Goal: Communication & Community: Answer question/provide support

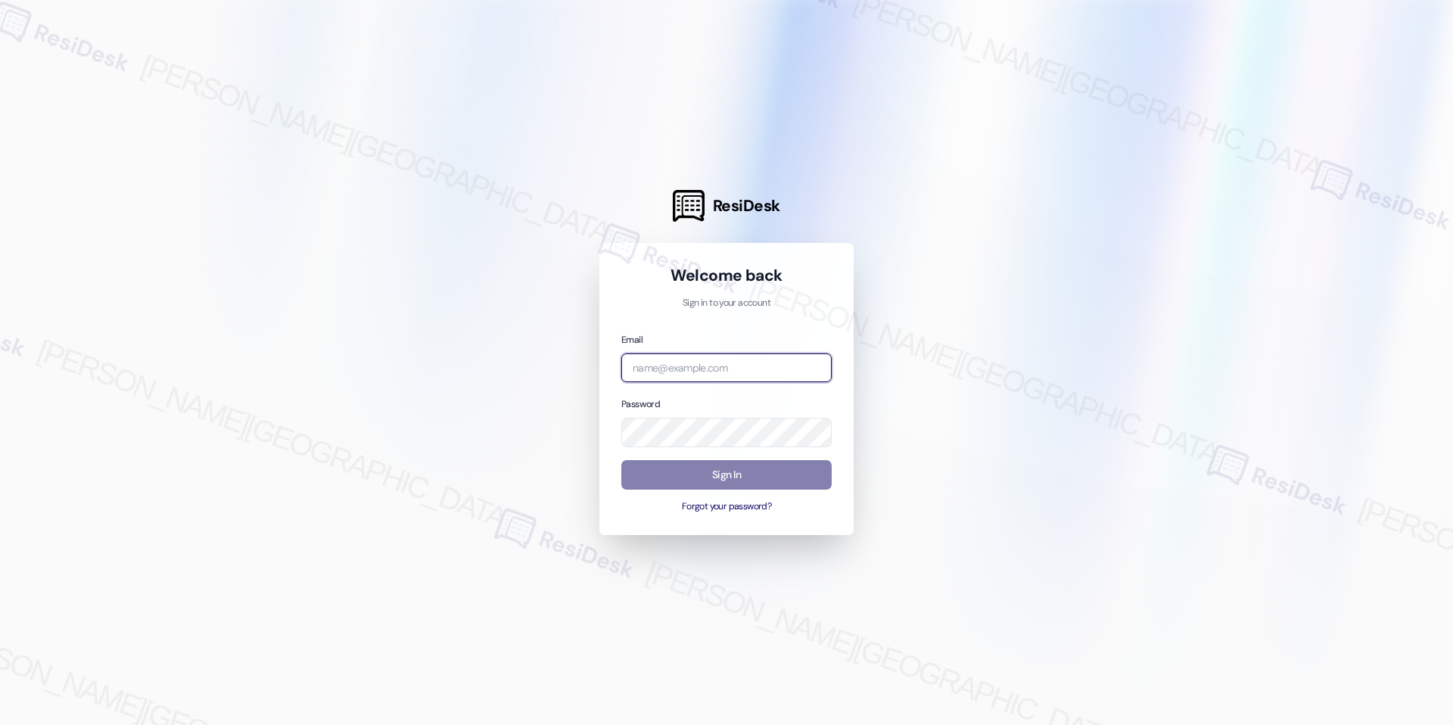
click at [719, 372] on input "email" at bounding box center [727, 369] width 210 height 30
type input "automated-surveys-meridian_management-raven.forrosuelo@meridian_[DOMAIN_NAME]"
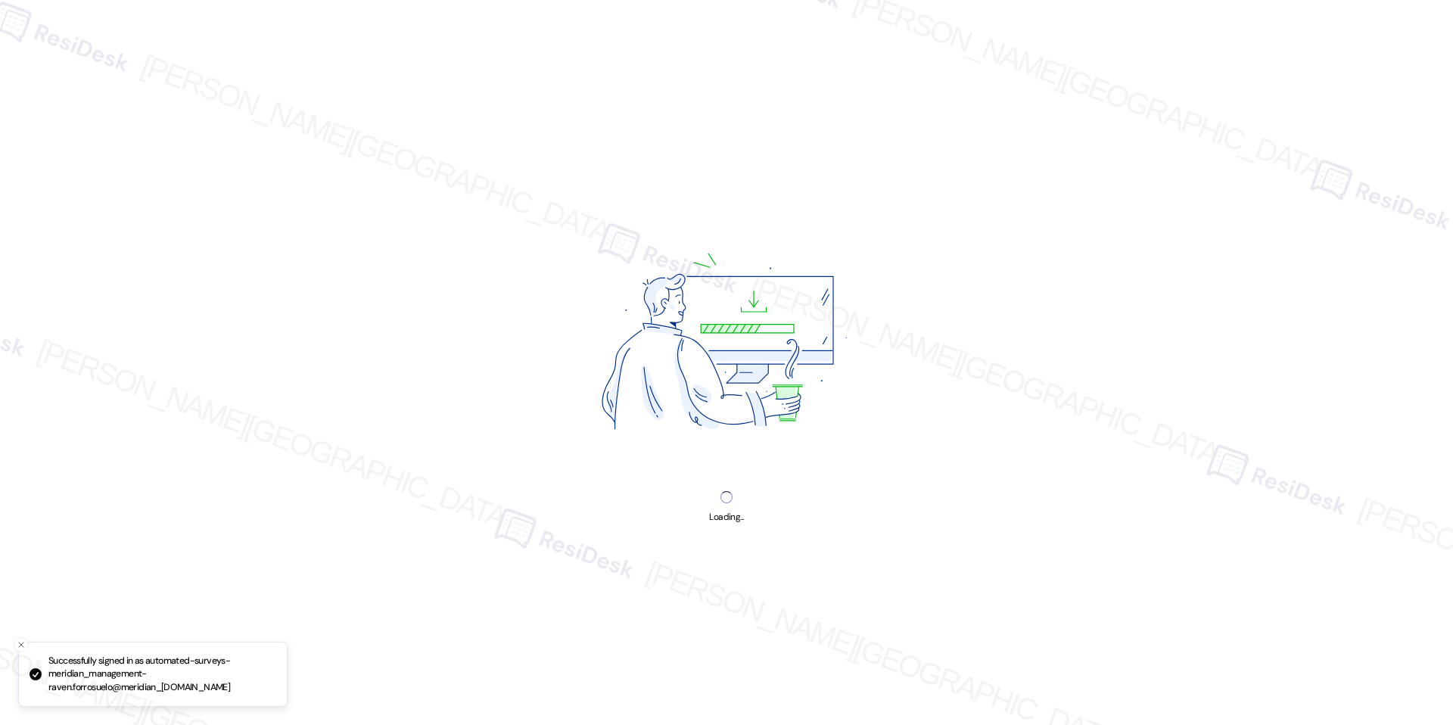
click at [743, 477] on img at bounding box center [727, 346] width 387 height 290
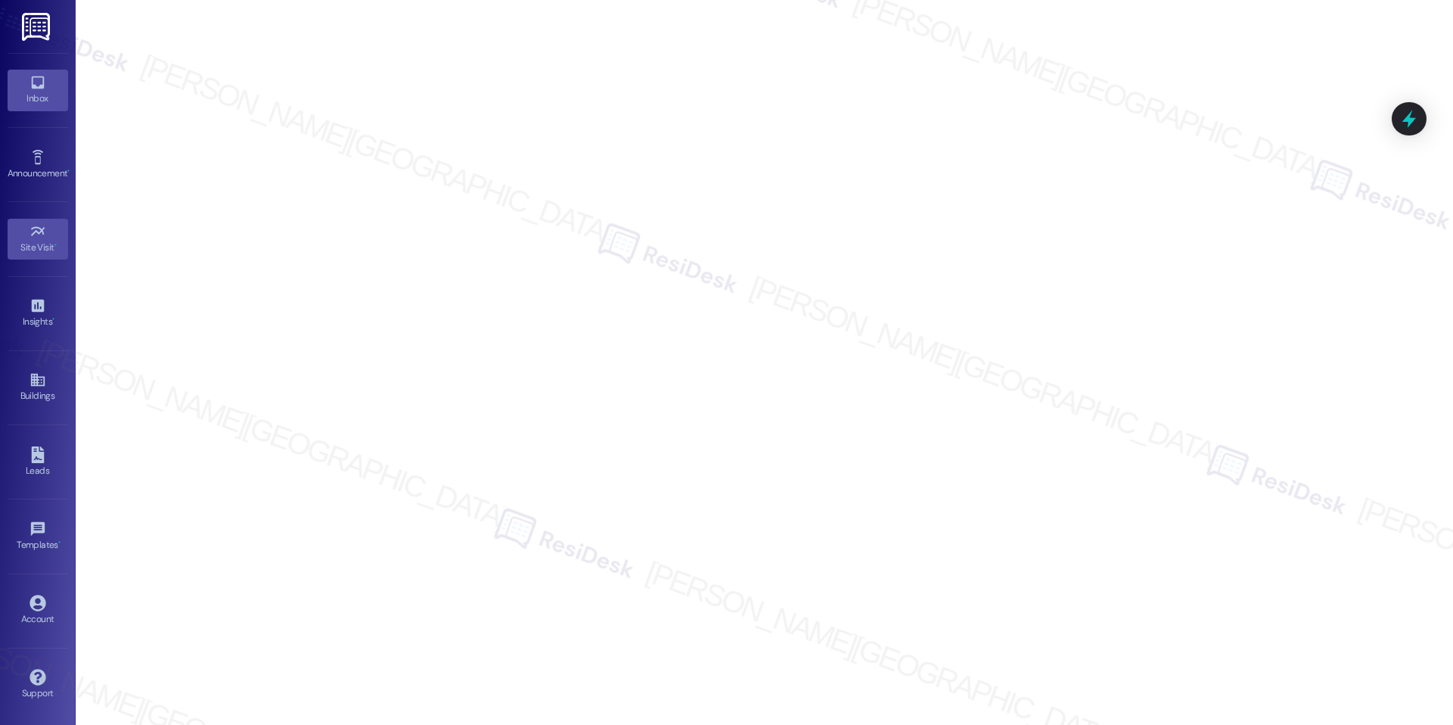
click at [35, 98] on div "Inbox" at bounding box center [38, 98] width 76 height 15
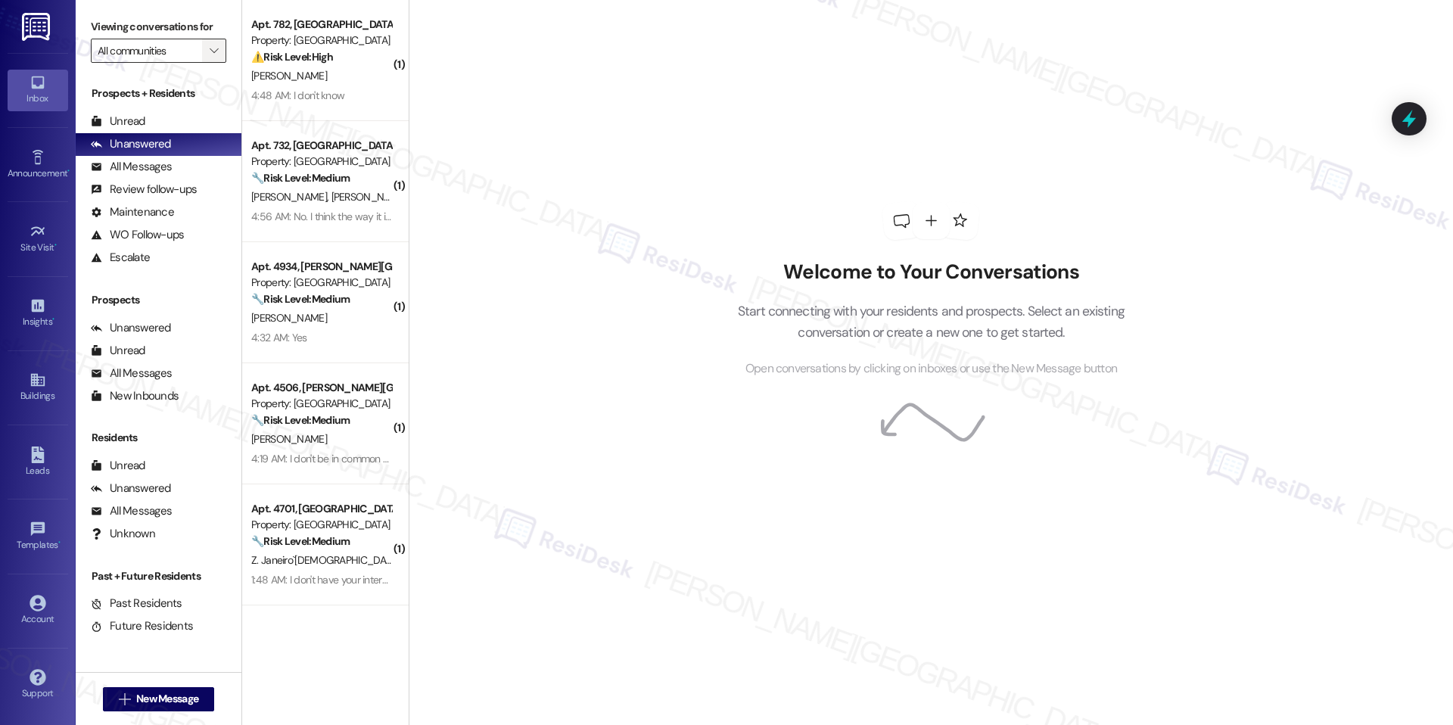
click at [207, 58] on span "" at bounding box center [214, 51] width 14 height 24
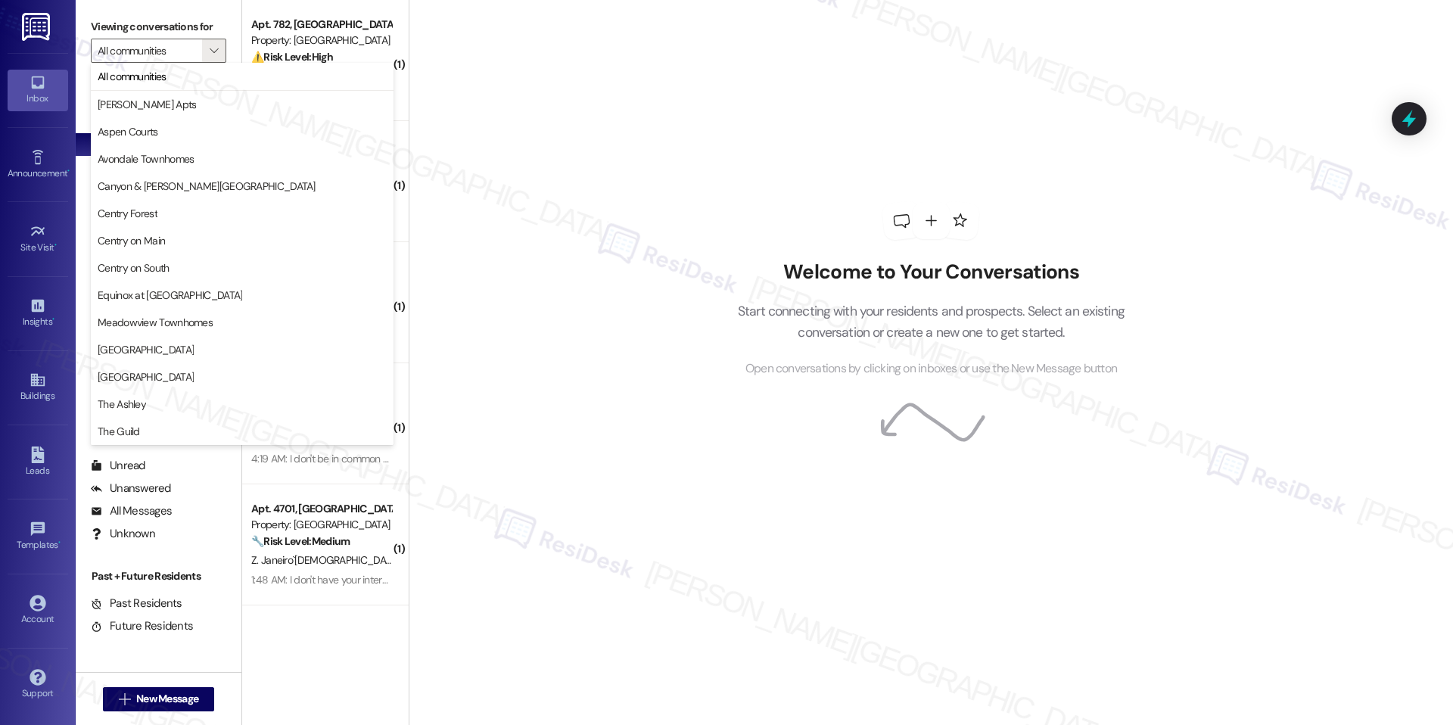
click at [553, 269] on div "Welcome to Your Conversations Start connecting with your residents and prospect…" at bounding box center [931, 362] width 1045 height 725
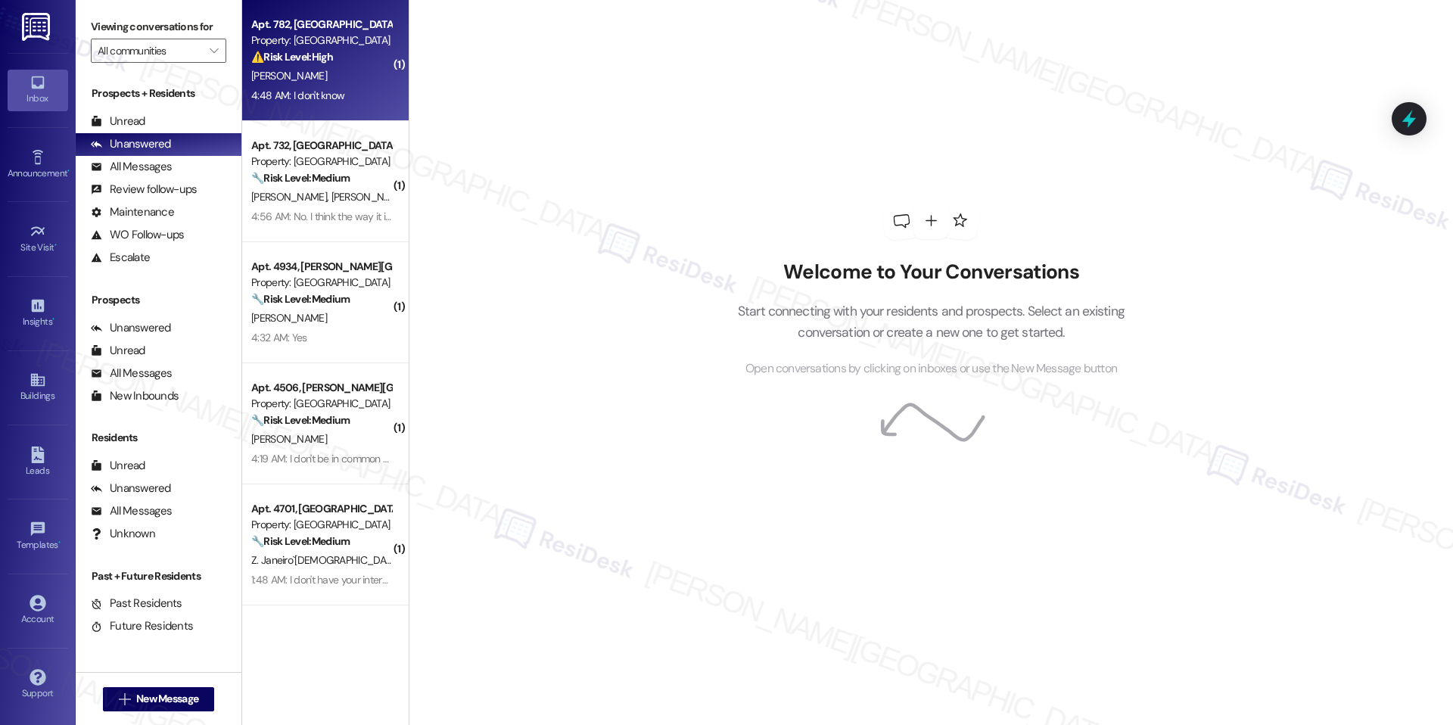
click at [312, 81] on div "[PERSON_NAME]" at bounding box center [321, 76] width 143 height 19
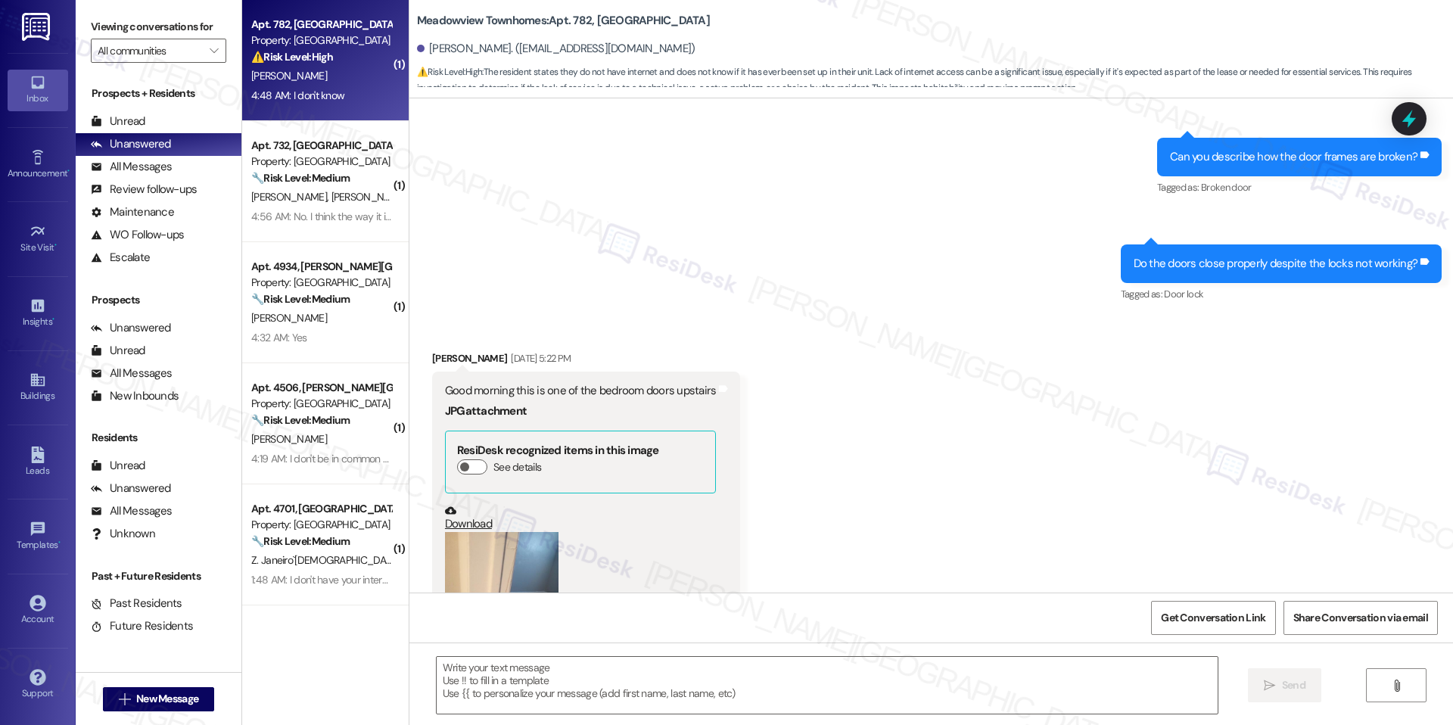
scroll to position [9997, 0]
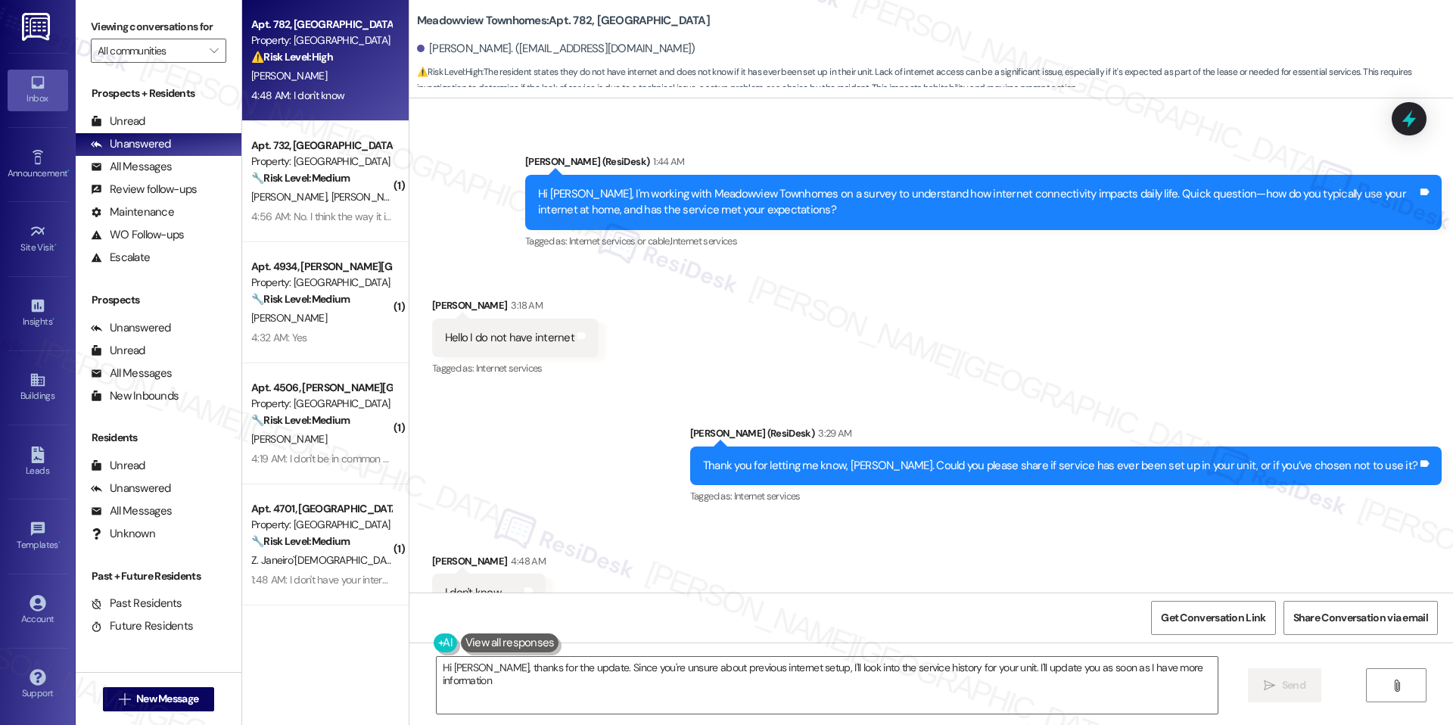
type textarea "Hi [PERSON_NAME], thanks for the update. Since you're unsure about previous int…"
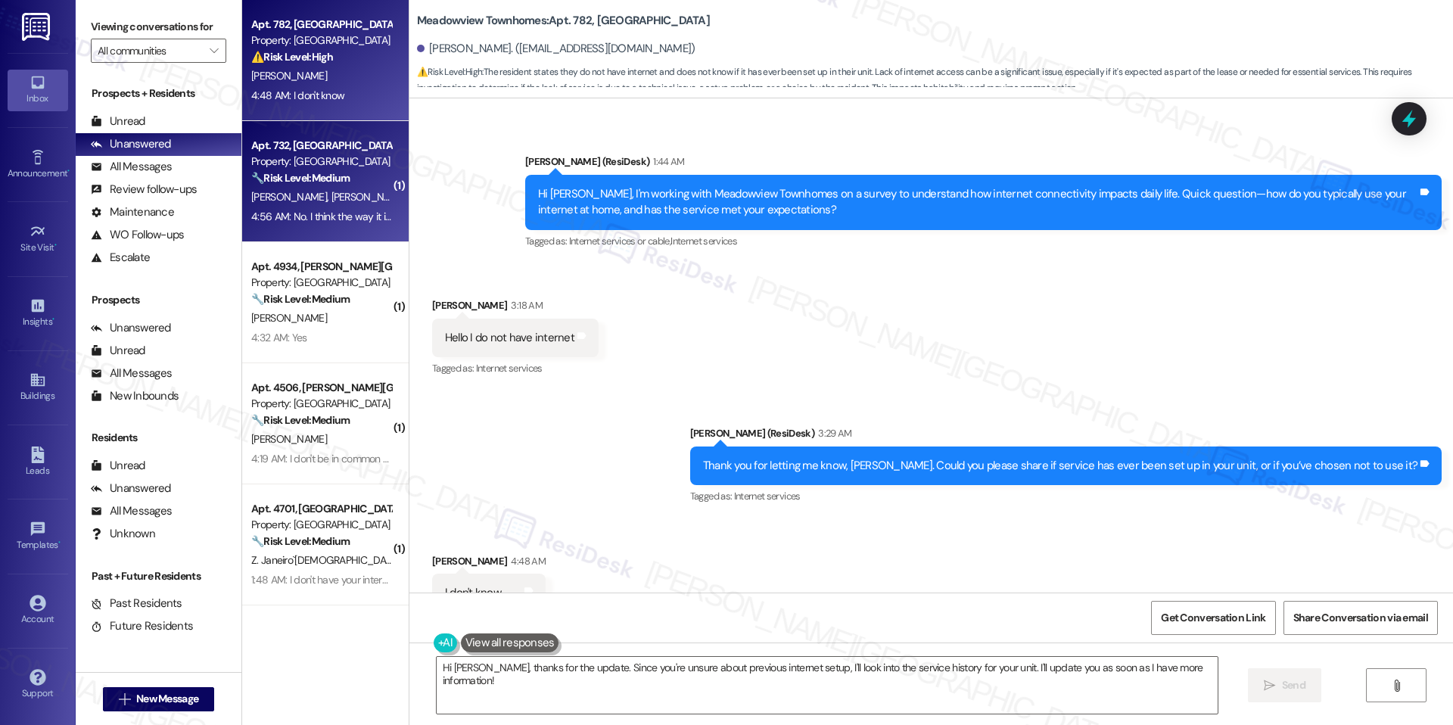
click at [281, 151] on div "Apt. 732, [GEOGRAPHIC_DATA]" at bounding box center [321, 146] width 140 height 16
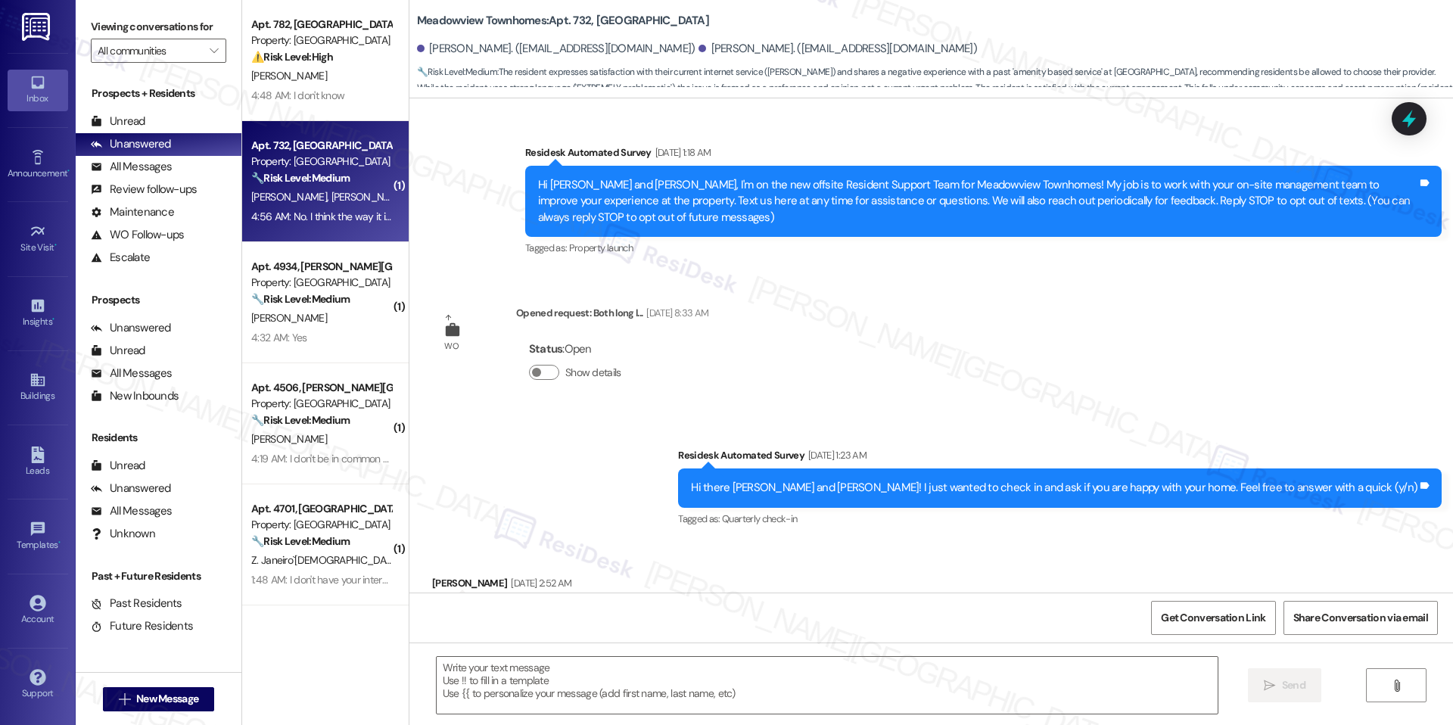
scroll to position [6230, 0]
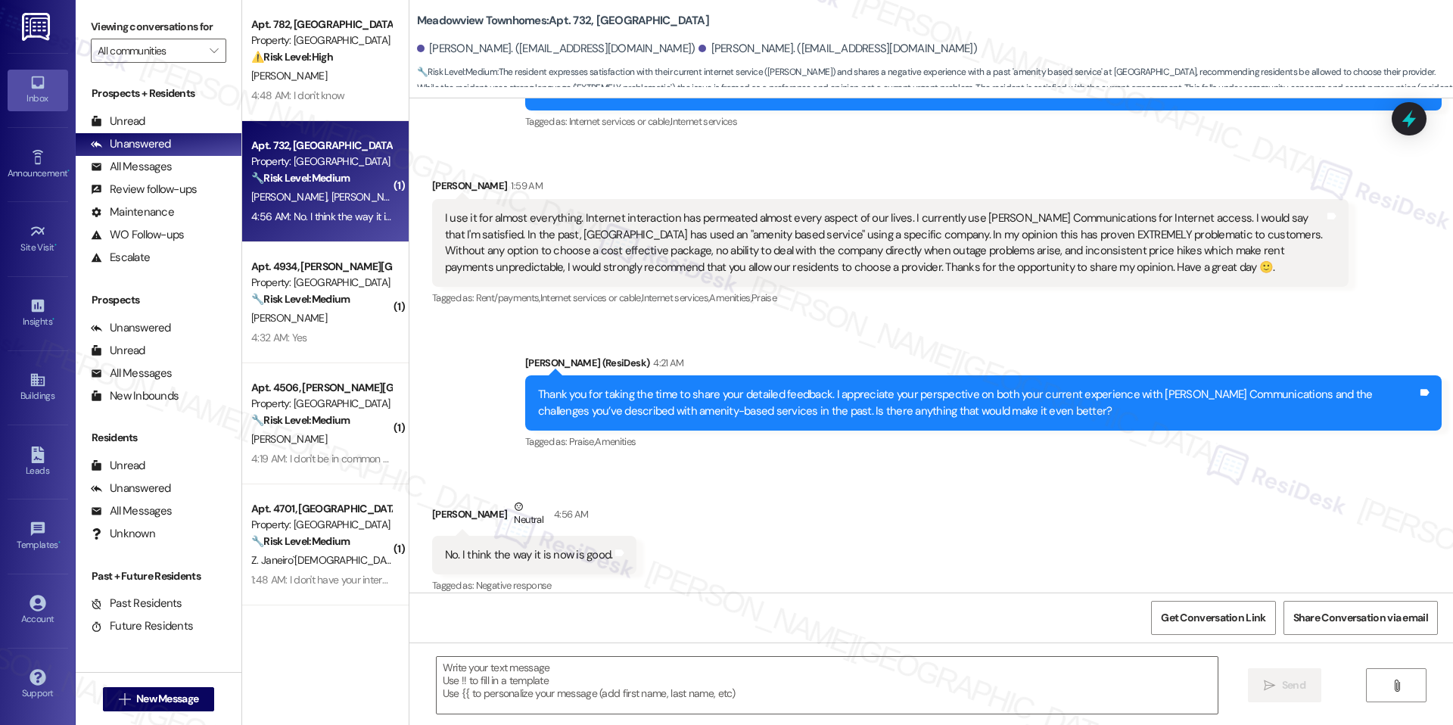
type textarea "Fetching suggested responses. Please feel free to read through the conversation…"
click at [622, 658] on textarea at bounding box center [827, 685] width 781 height 57
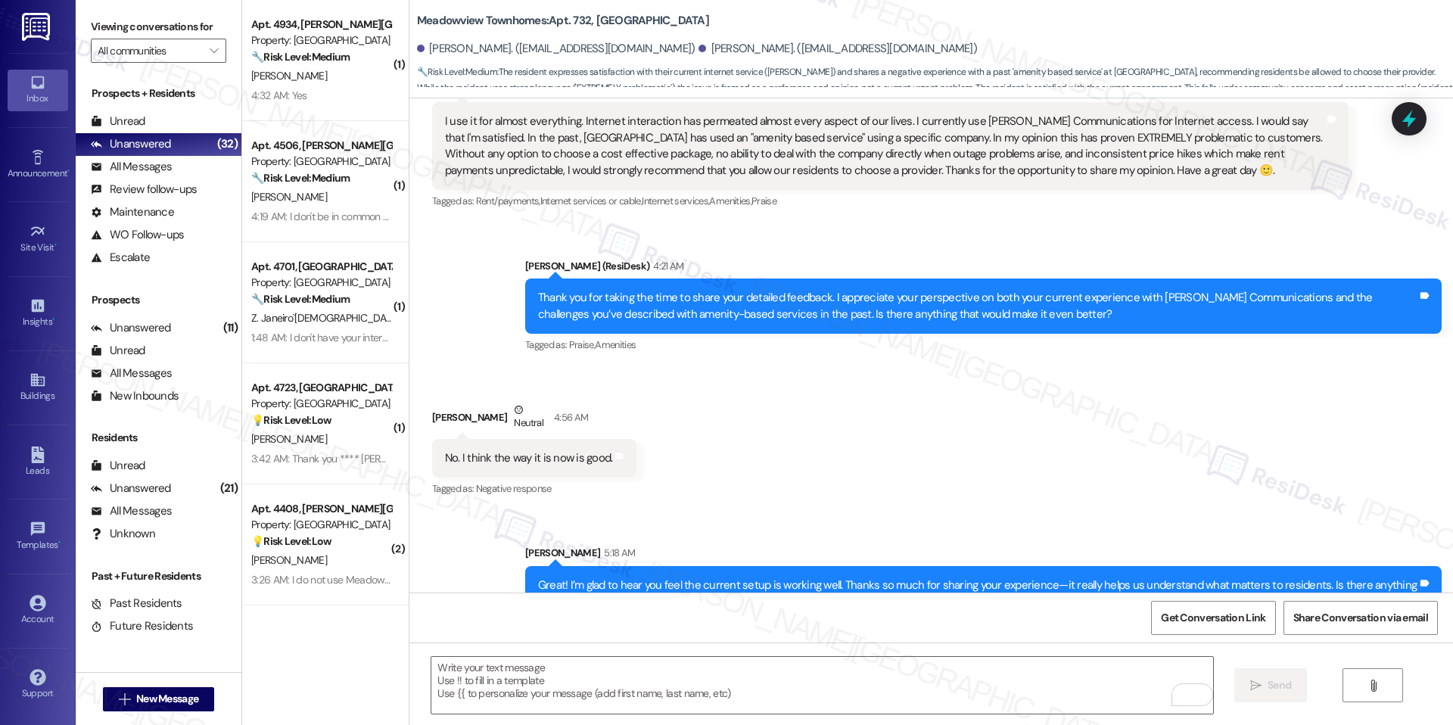
scroll to position [6352, 0]
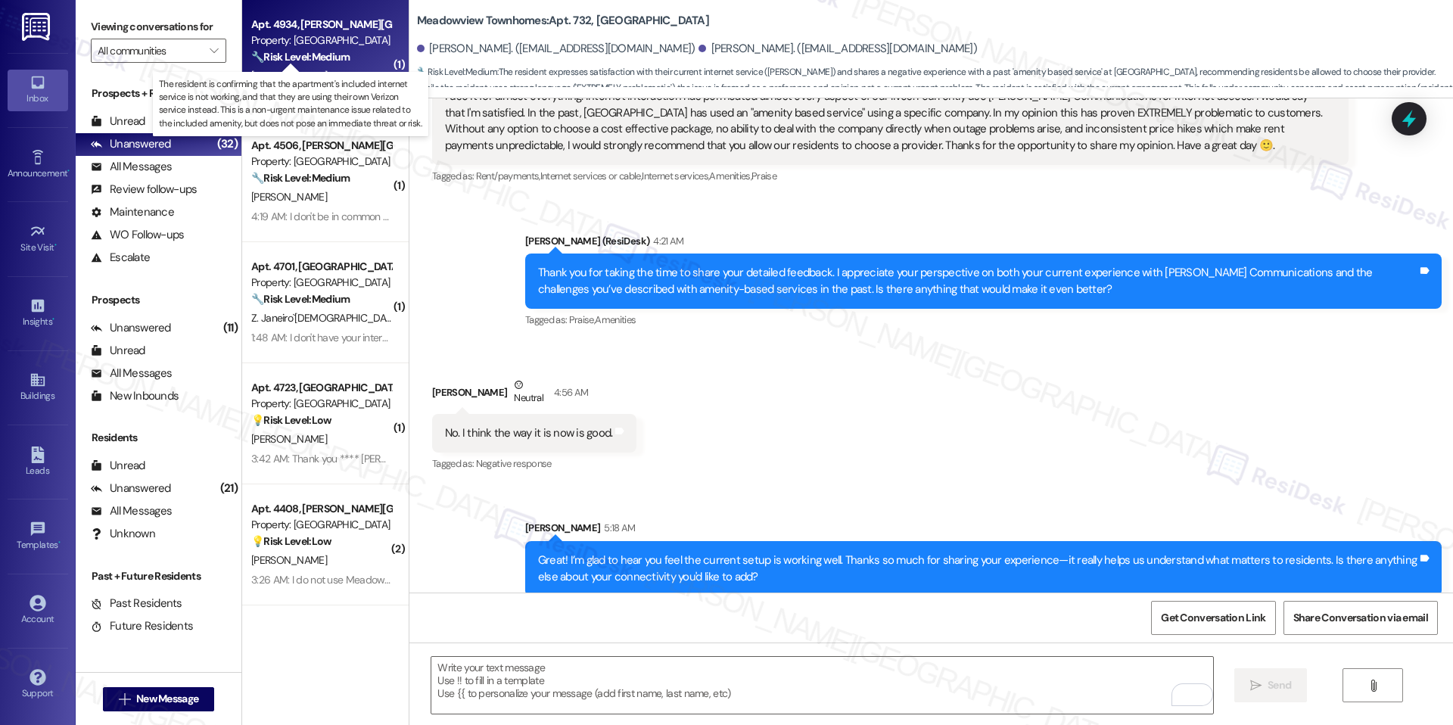
click at [309, 61] on strong "🔧 Risk Level: Medium" at bounding box center [300, 57] width 98 height 14
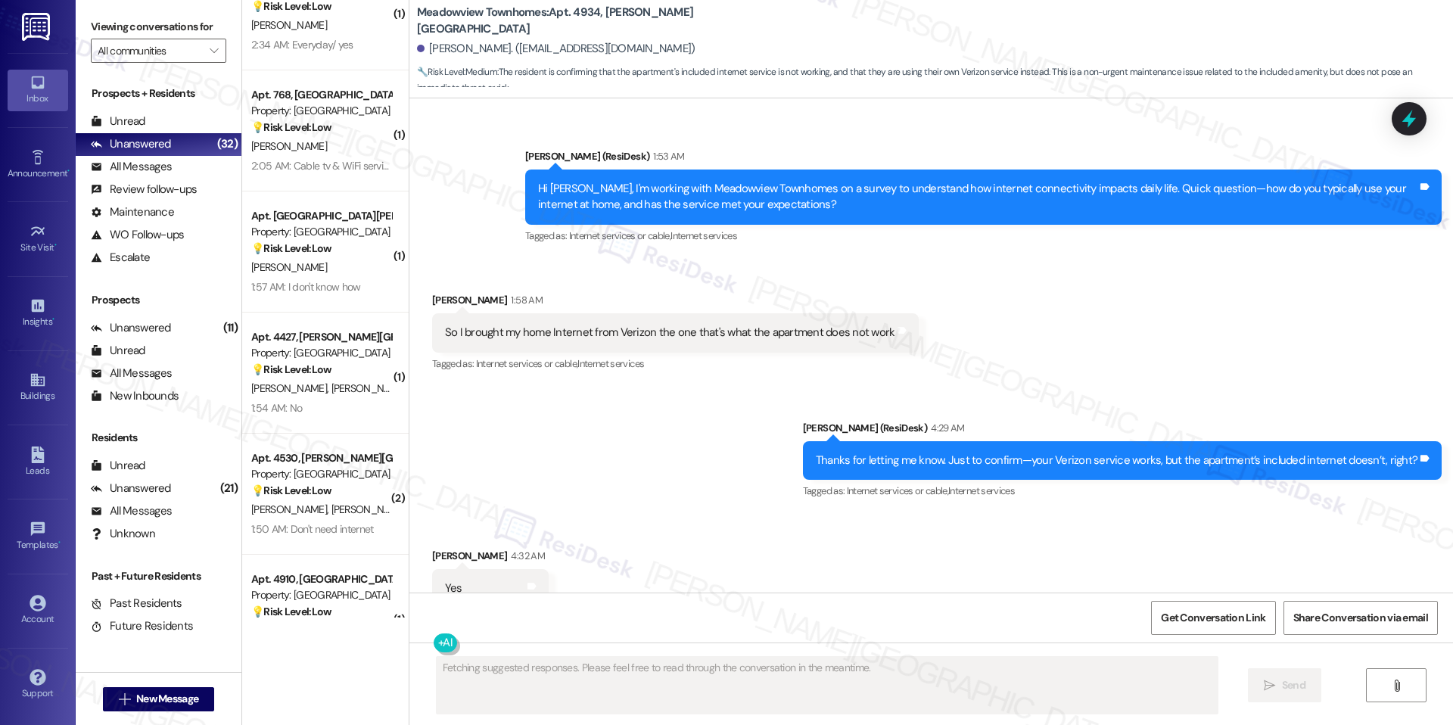
scroll to position [3116, 0]
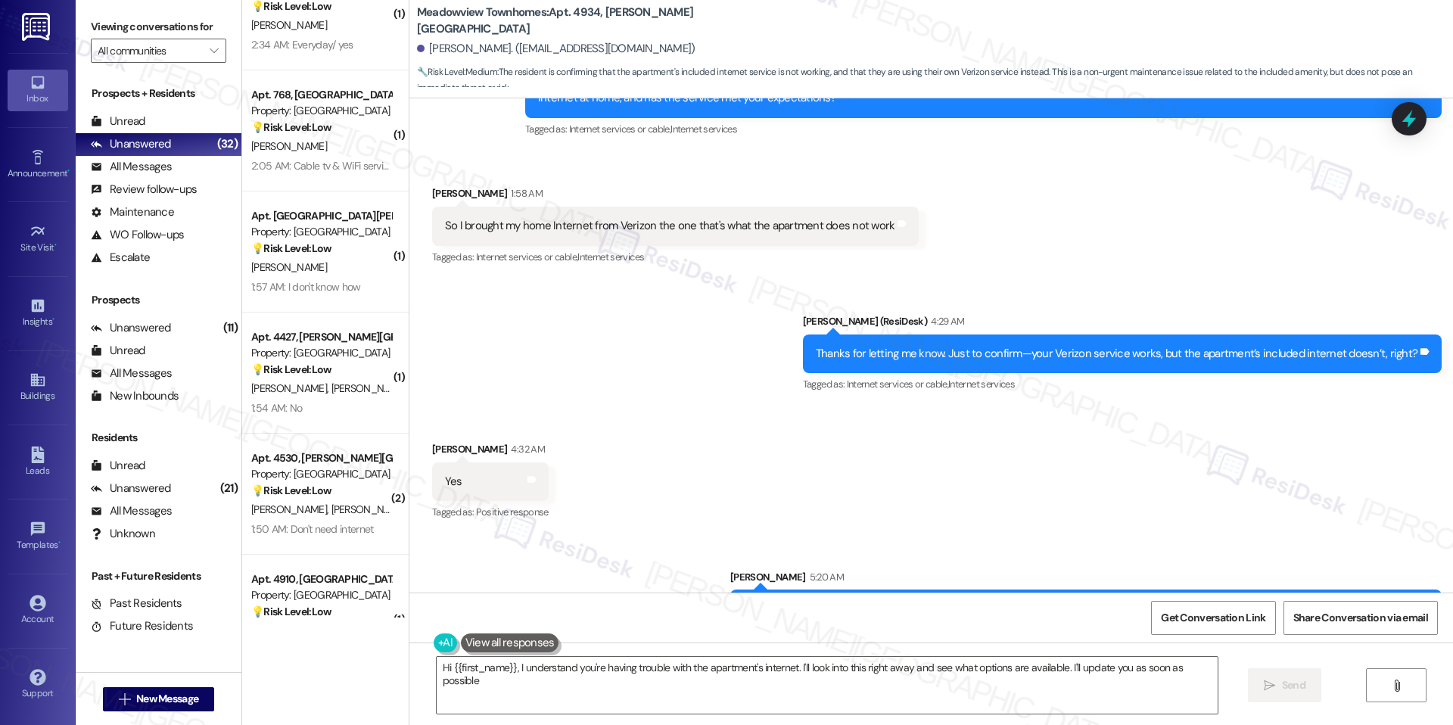
type textarea "Hi {{first_name}}, I understand you're having trouble with the apartment's inte…"
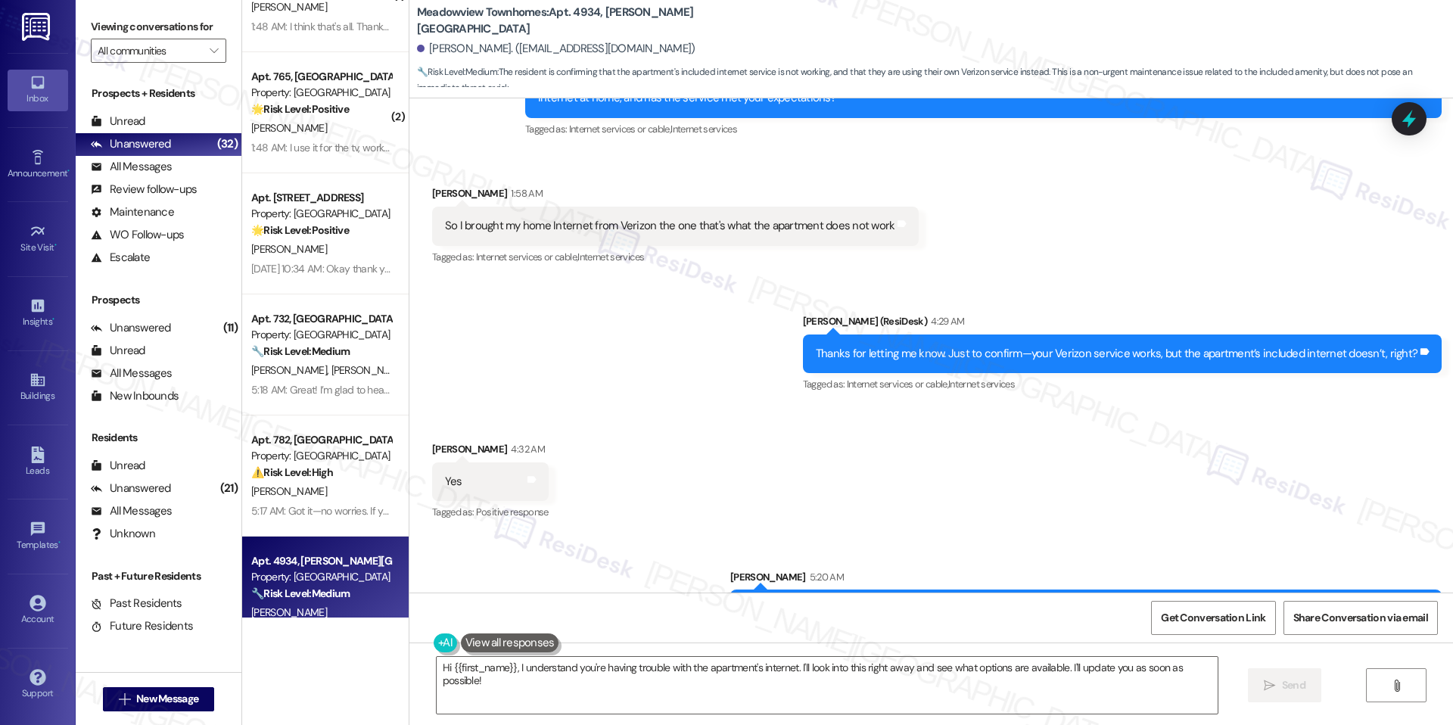
scroll to position [1926, 0]
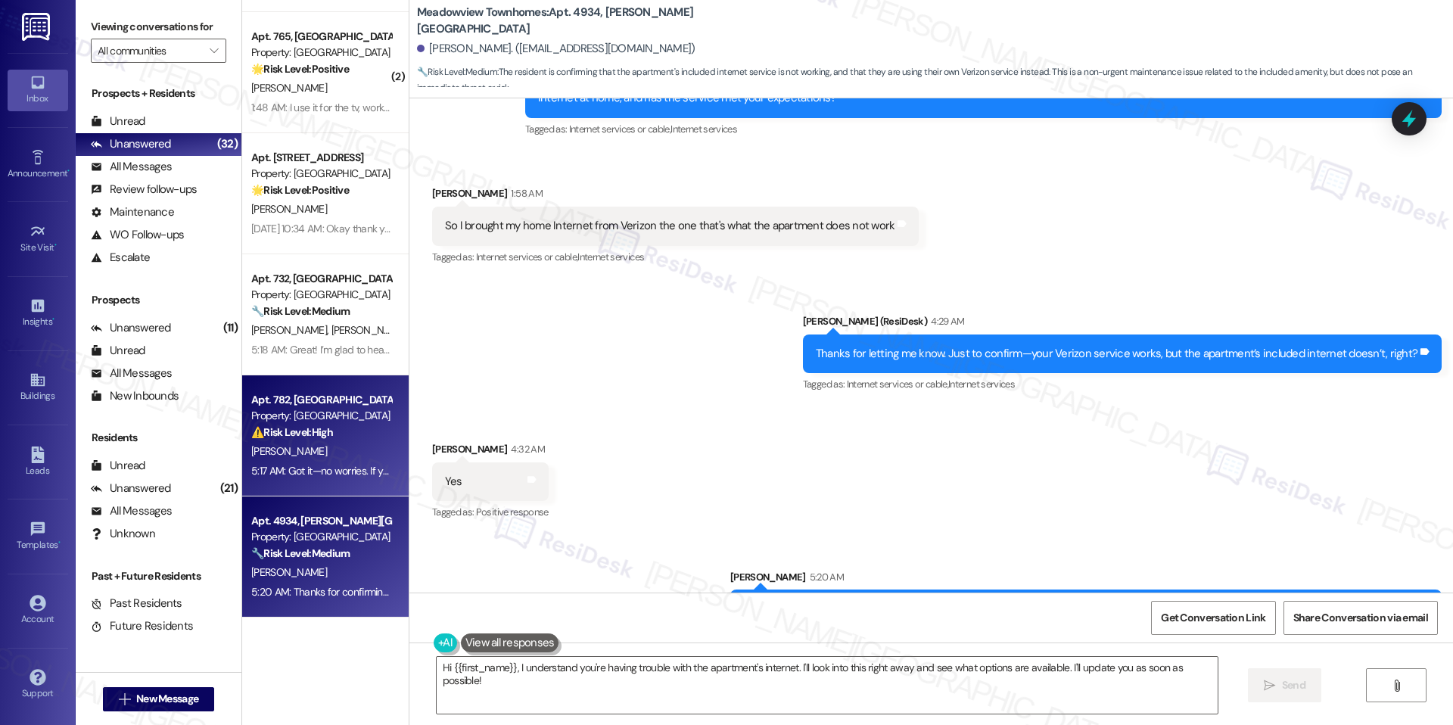
click at [318, 479] on div "5:17 AM: Got it—no worries. If you’re unsure, I’ll simply note your response fo…" at bounding box center [321, 471] width 143 height 19
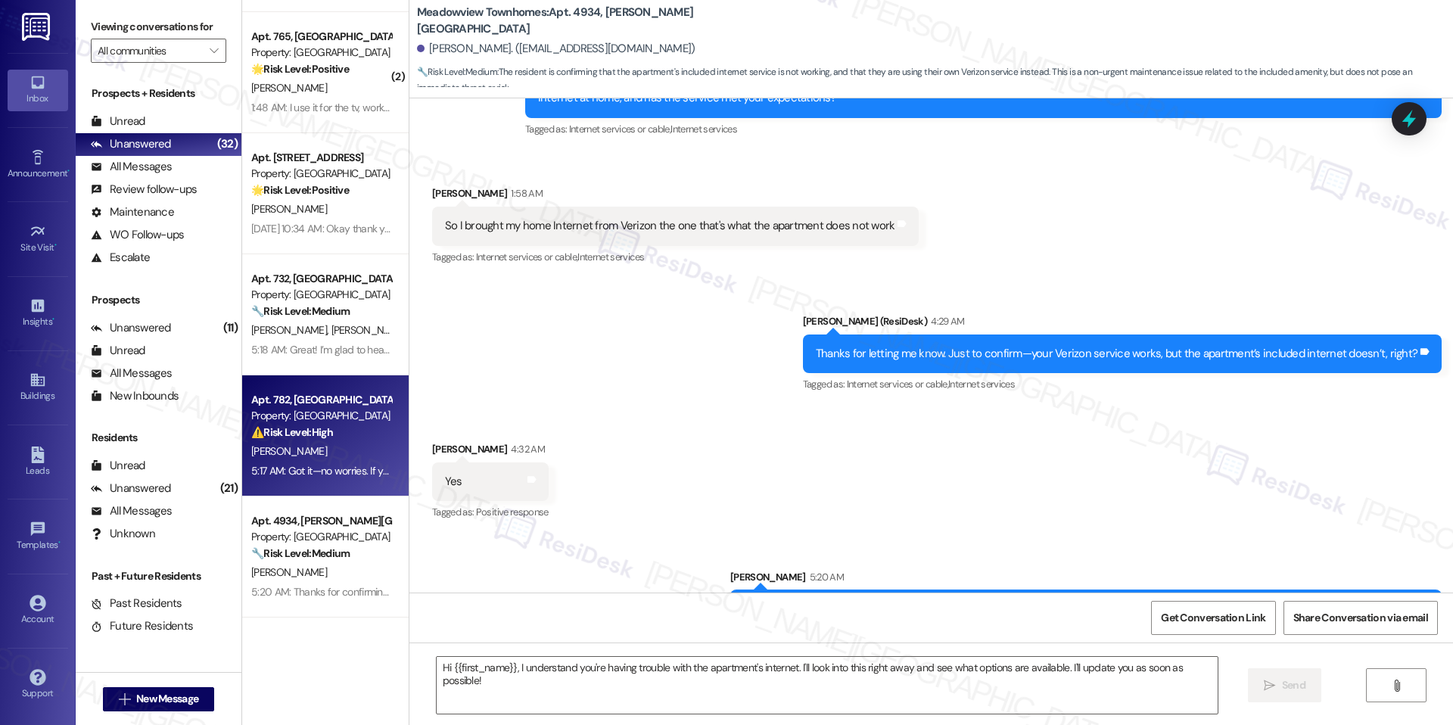
type textarea "Fetching suggested responses. Please feel free to read through the conversation…"
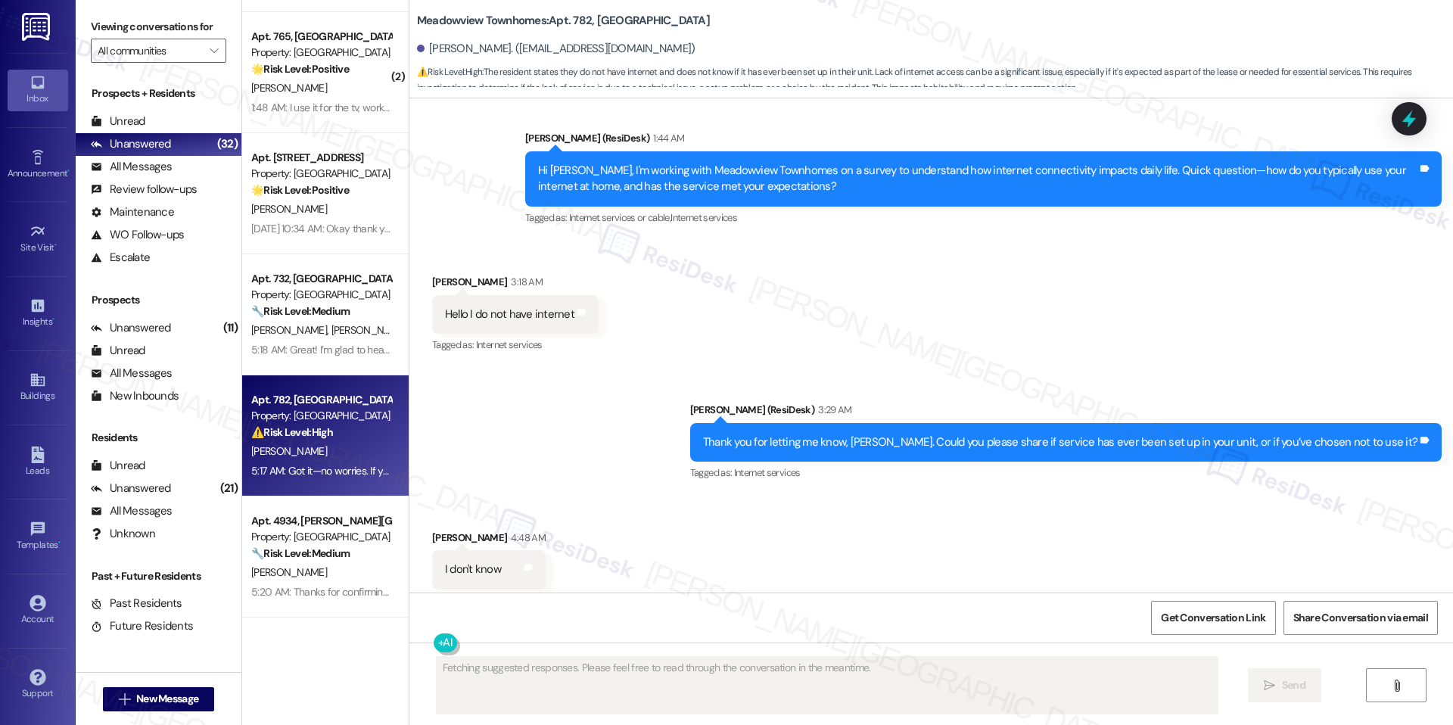
scroll to position [10141, 0]
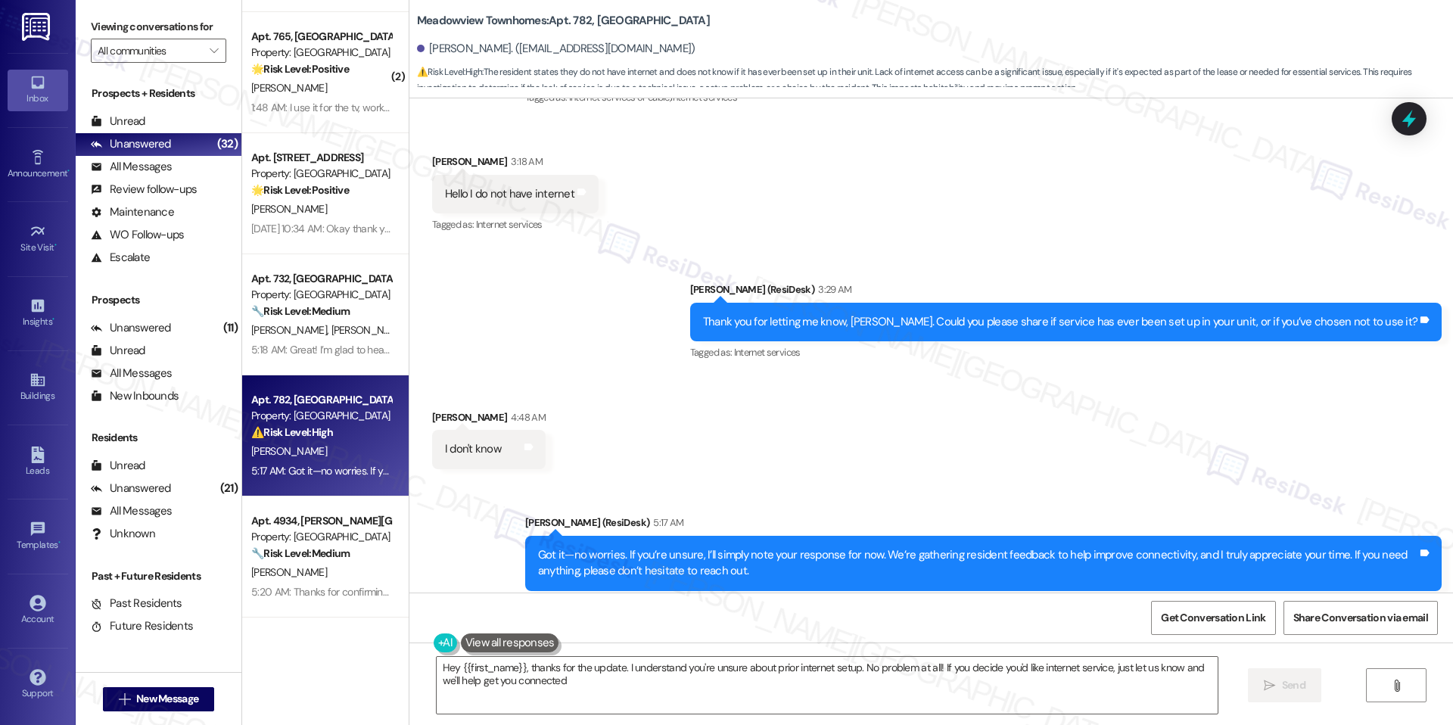
type textarea "Hey {{first_name}}, thanks for the update. I understand you're unsure about pri…"
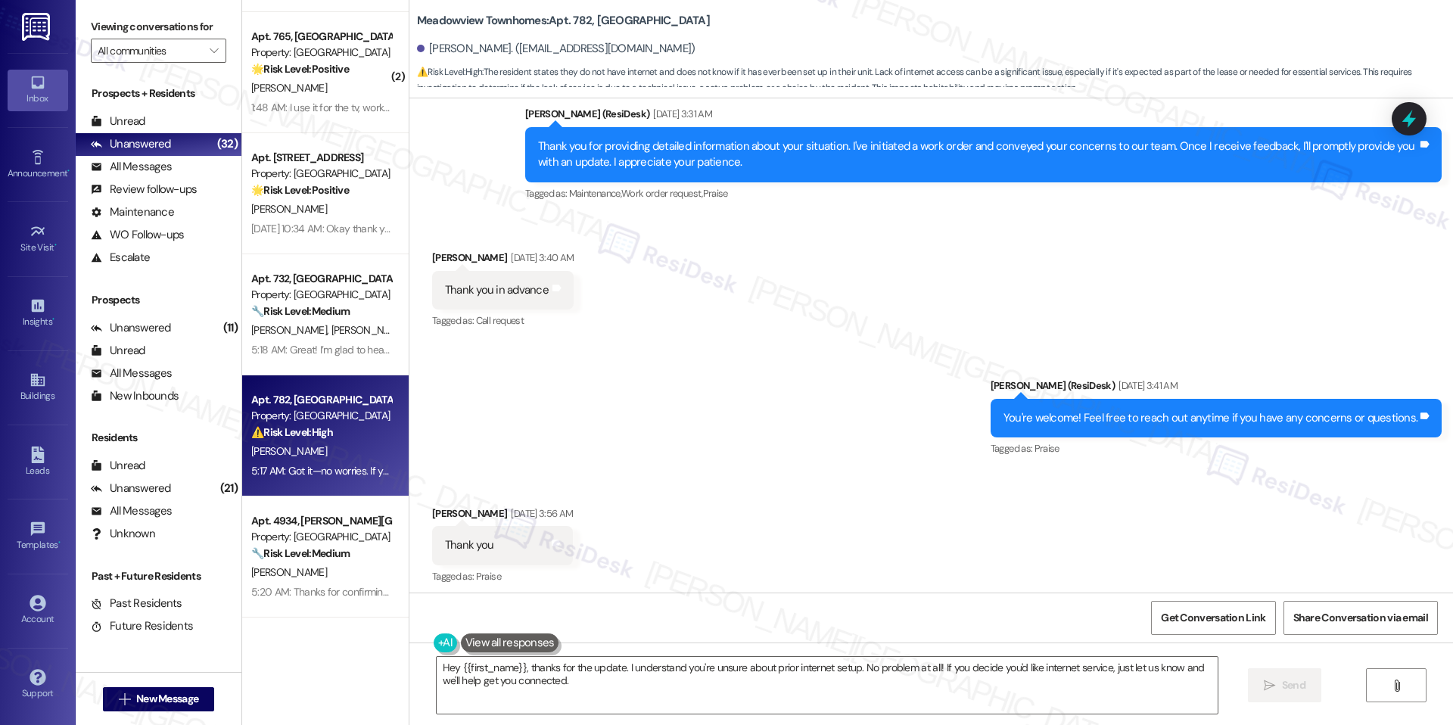
scroll to position [7706, 0]
